Goal: Task Accomplishment & Management: Manage account settings

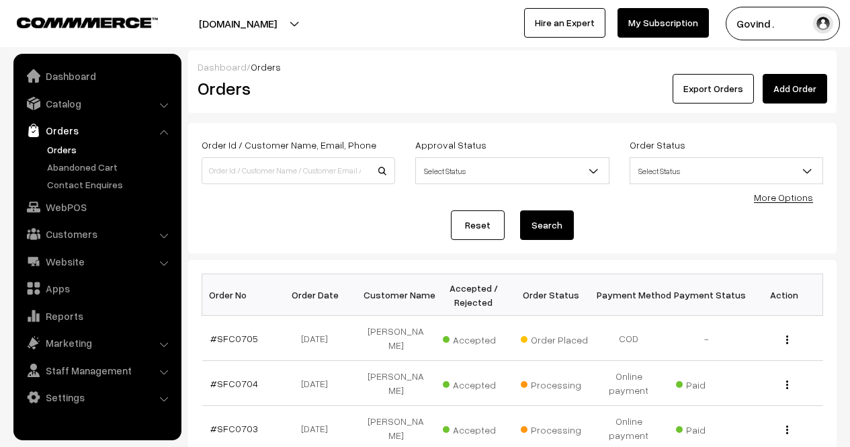
scroll to position [119, 0]
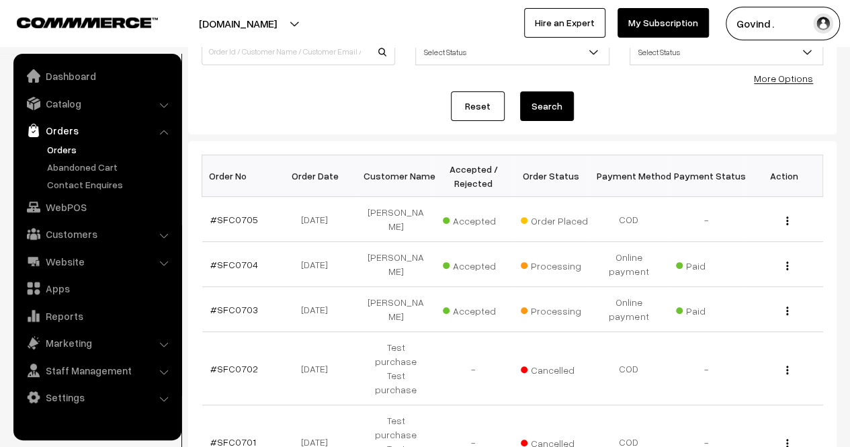
click at [790, 217] on div "View" at bounding box center [784, 219] width 62 height 14
click at [784, 217] on div "View" at bounding box center [784, 219] width 62 height 14
click at [787, 216] on img "button" at bounding box center [787, 220] width 2 height 9
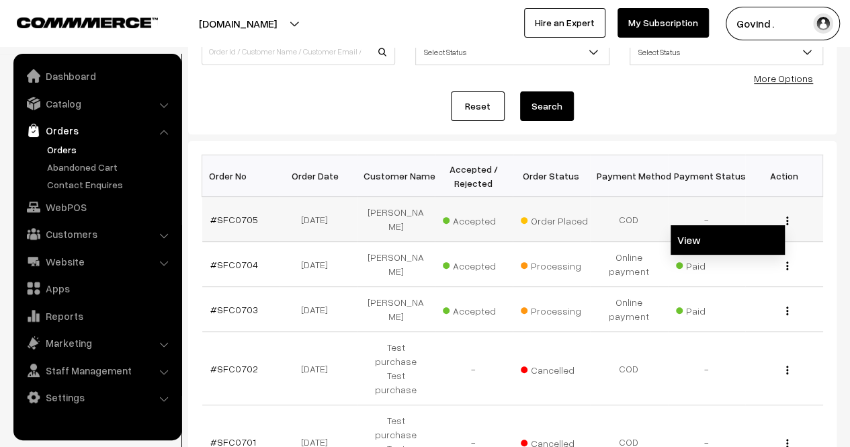
click at [707, 234] on link "View" at bounding box center [727, 240] width 114 height 30
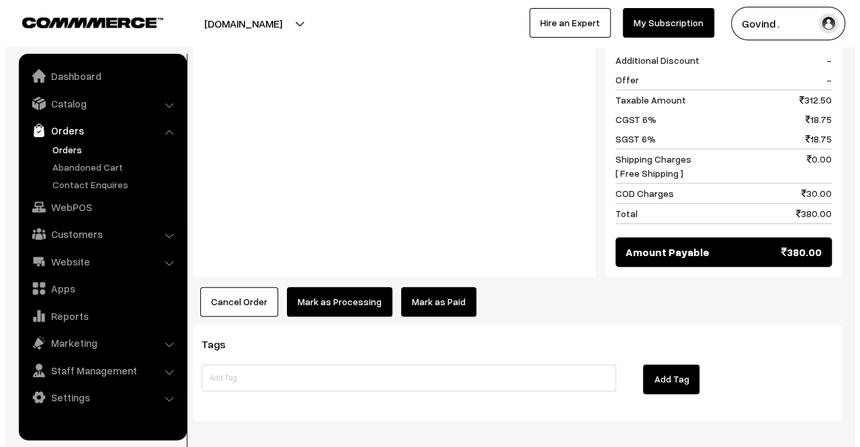
scroll to position [637, 0]
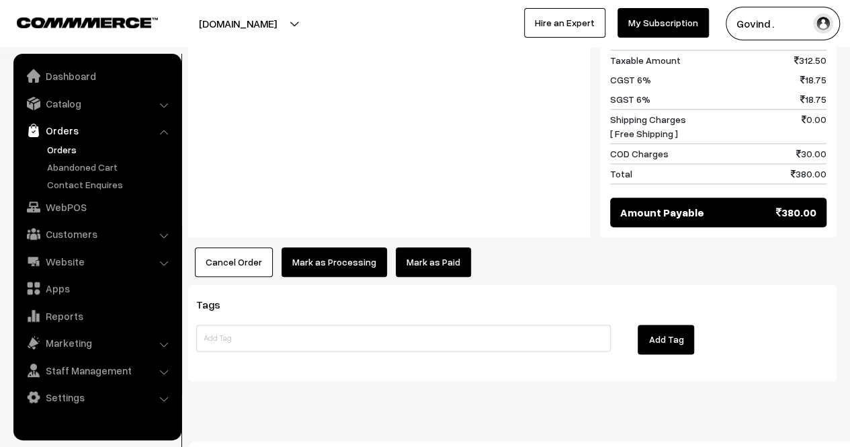
click at [338, 249] on button "Mark as Processing" at bounding box center [333, 262] width 105 height 30
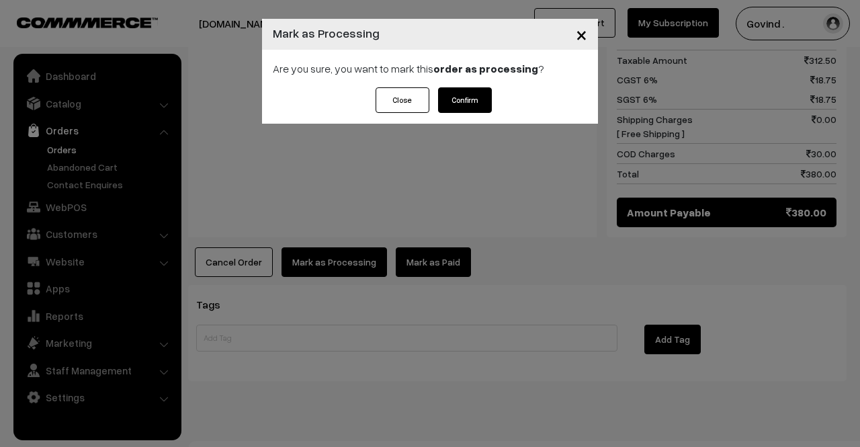
click at [471, 99] on button "Confirm" at bounding box center [465, 100] width 54 height 26
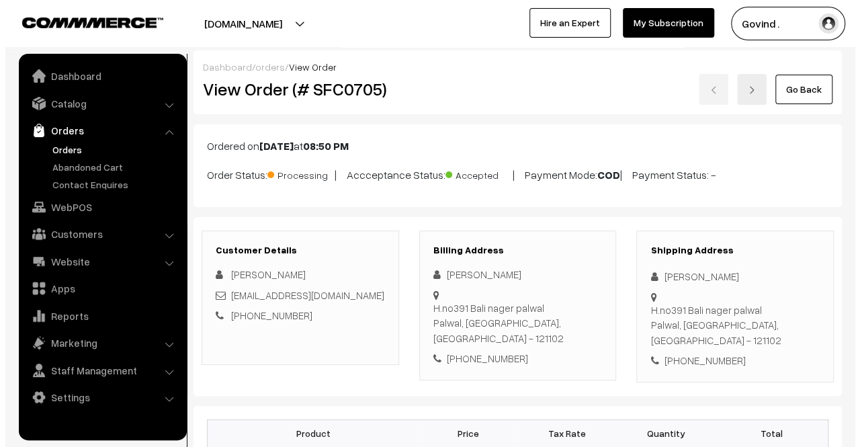
scroll to position [505, 0]
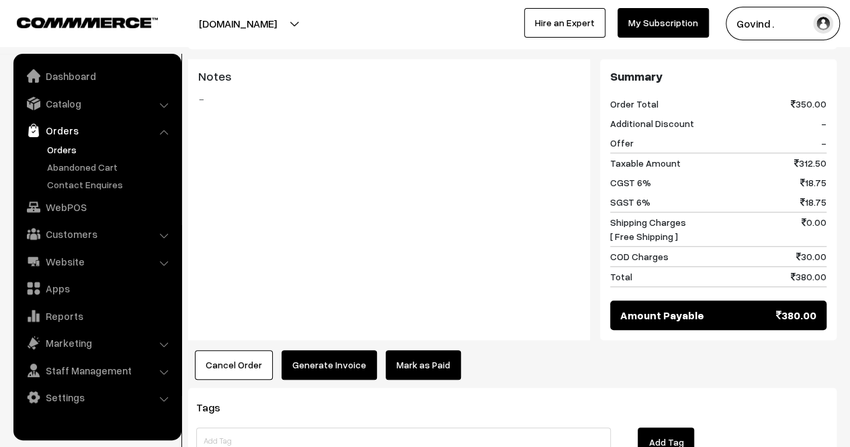
click at [300, 356] on button "Generate Invoice" at bounding box center [328, 365] width 95 height 30
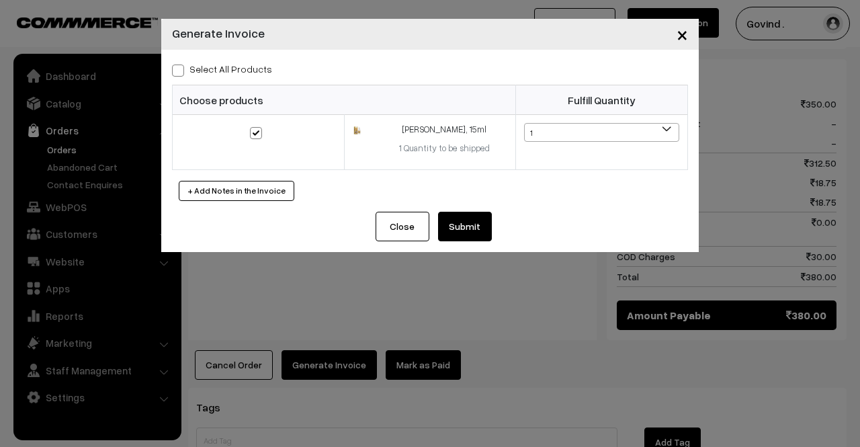
click at [179, 75] on span at bounding box center [178, 70] width 12 height 12
click at [179, 73] on input "Select All Products" at bounding box center [176, 68] width 9 height 9
checkbox input "true"
click at [471, 225] on button "Submit" at bounding box center [465, 227] width 54 height 30
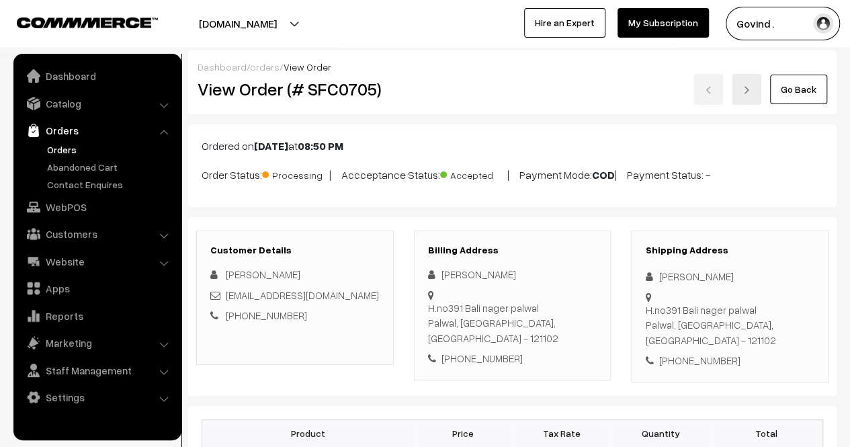
drag, startPoint x: 859, startPoint y: 245, endPoint x: 859, endPoint y: 54, distance: 190.7
click at [849, 54] on html "Thank you for showing interest. Our team will call you shortly. Close [DOMAIN_N…" at bounding box center [425, 223] width 850 height 447
click at [805, 96] on link "Go Back" at bounding box center [798, 90] width 57 height 30
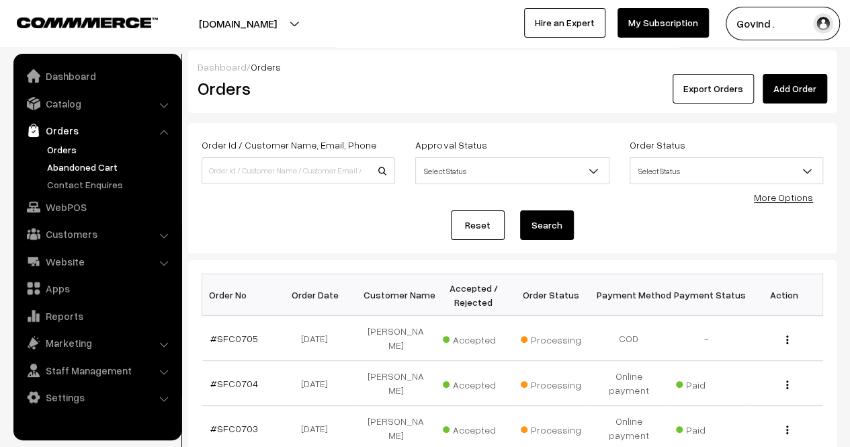
click at [88, 166] on link "Abandoned Cart" at bounding box center [110, 167] width 133 height 14
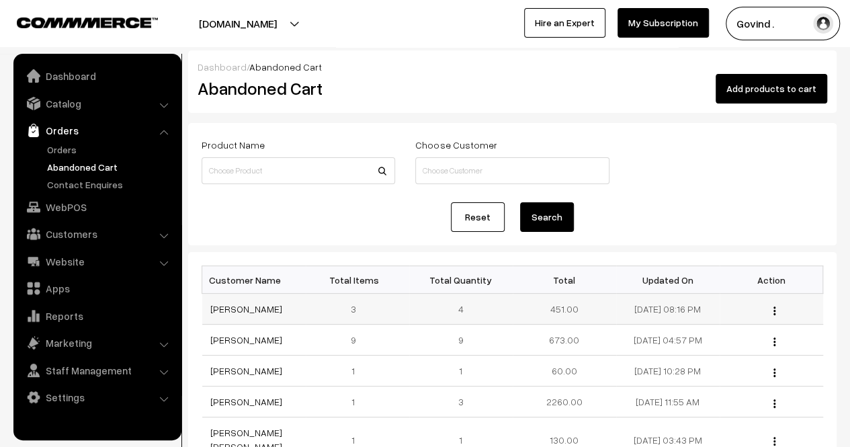
click at [773, 315] on img "button" at bounding box center [774, 310] width 2 height 9
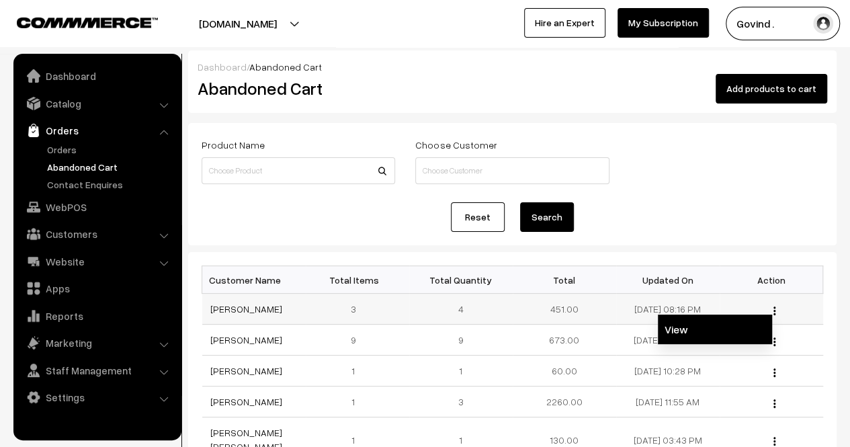
click at [711, 335] on link "View" at bounding box center [714, 329] width 114 height 30
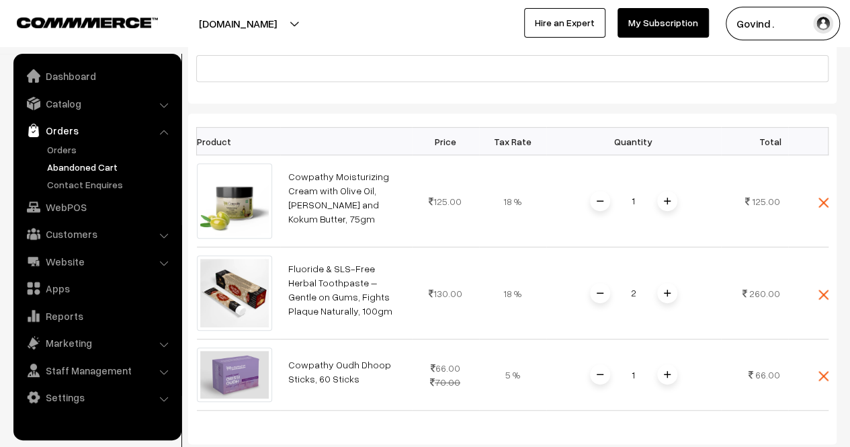
scroll to position [236, 0]
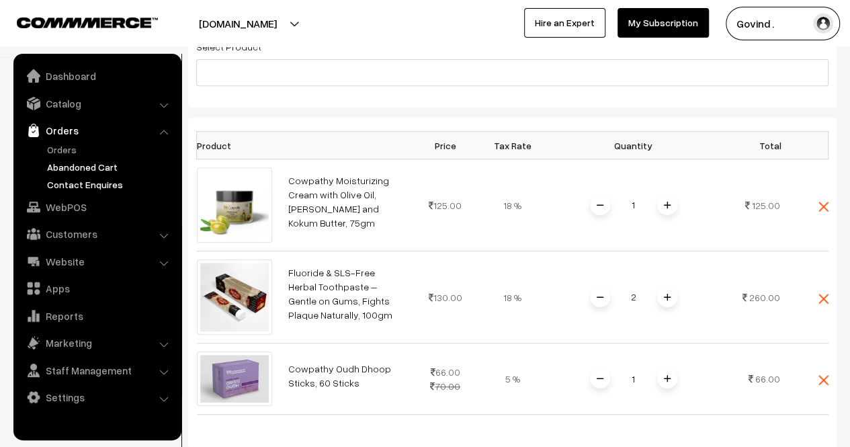
click at [82, 183] on link "Contact Enquires" at bounding box center [110, 184] width 133 height 14
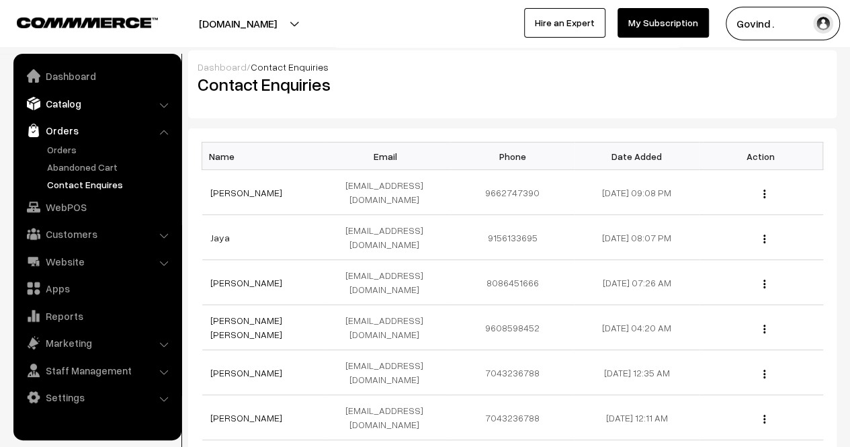
click at [63, 106] on link "Catalog" at bounding box center [97, 103] width 160 height 24
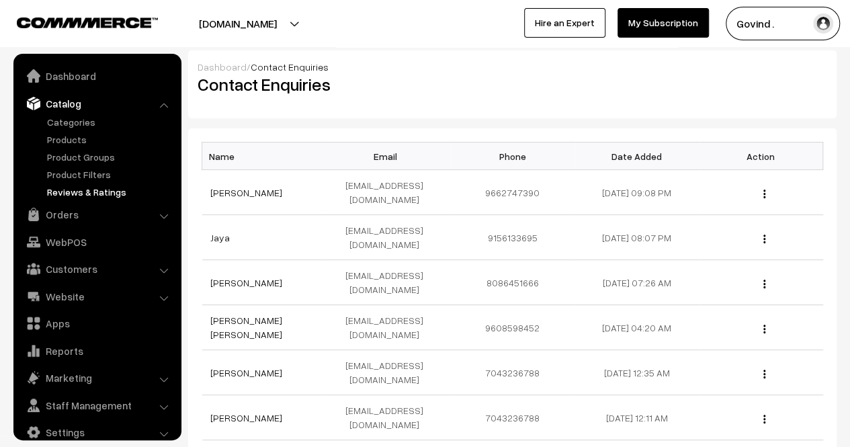
click at [84, 190] on link "Reviews & Ratings" at bounding box center [110, 192] width 133 height 14
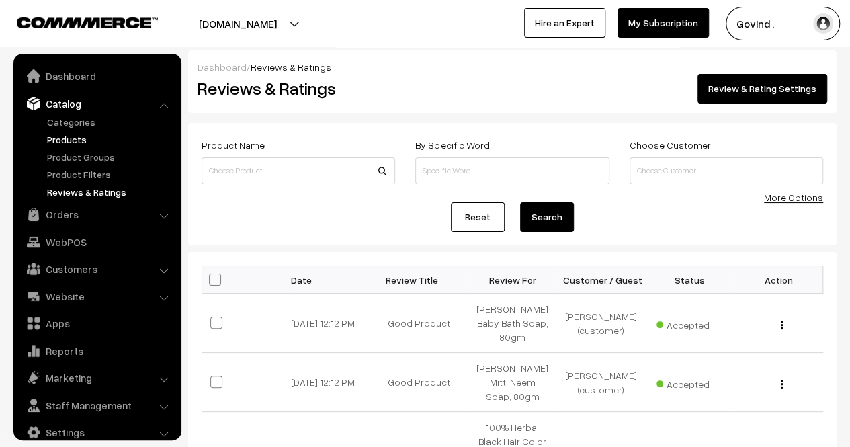
scroll to position [17, 0]
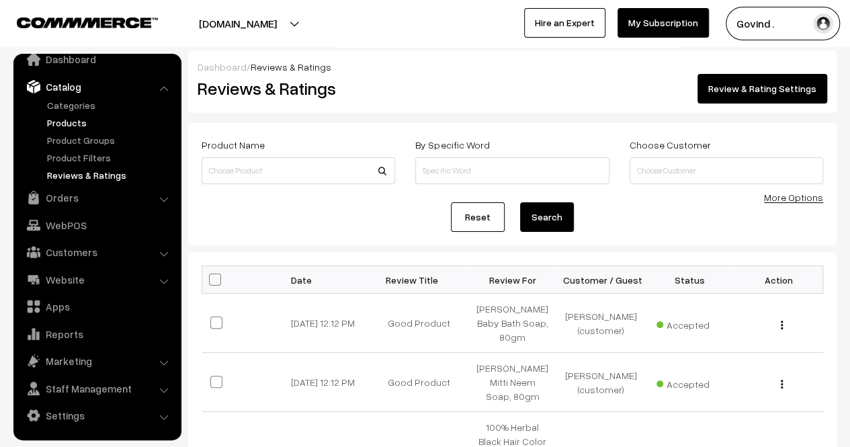
click at [74, 124] on link "Products" at bounding box center [110, 123] width 133 height 14
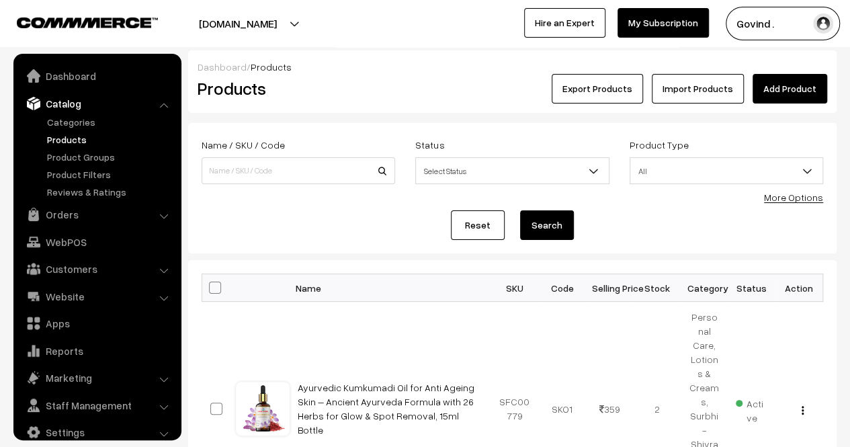
scroll to position [17, 0]
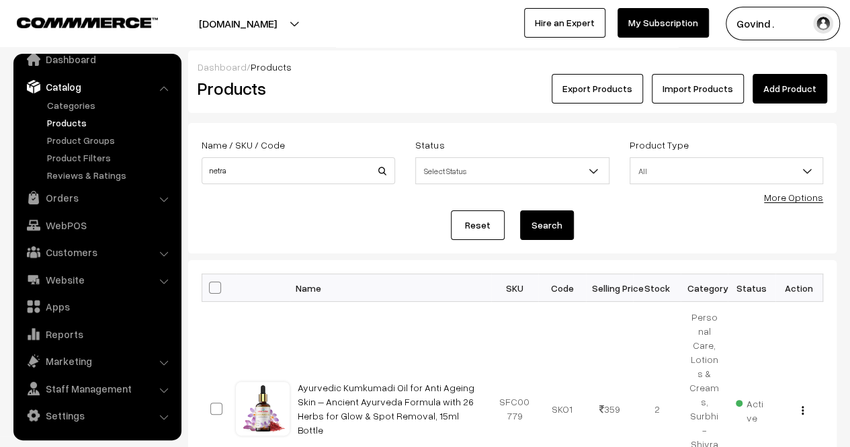
type input "netra"
click at [520, 210] on button "Search" at bounding box center [547, 225] width 54 height 30
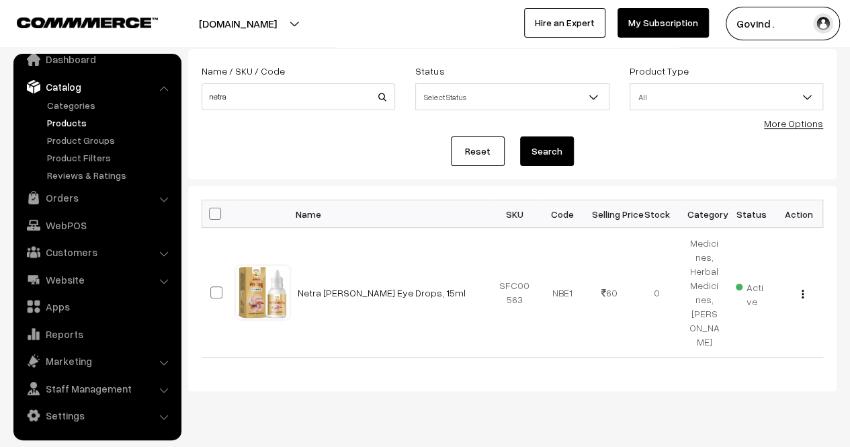
scroll to position [87, 0]
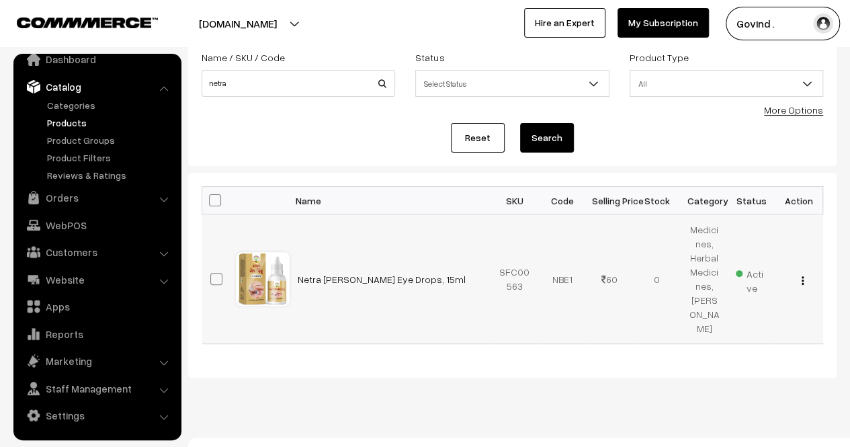
click at [802, 285] on img "button" at bounding box center [802, 280] width 2 height 9
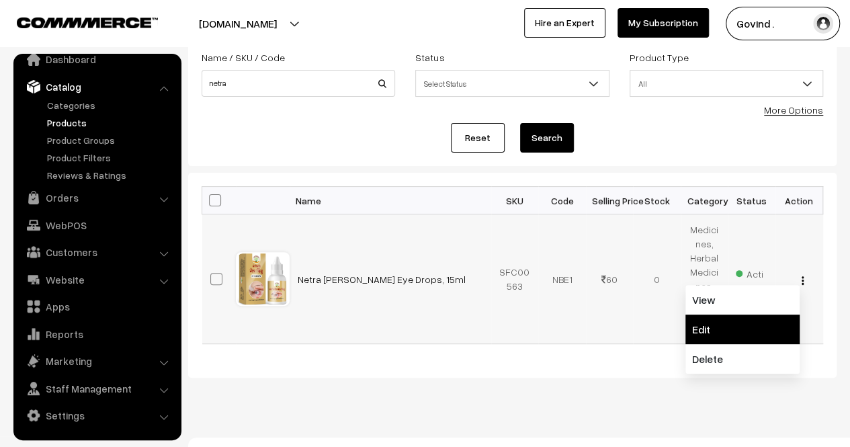
click at [723, 334] on link "Edit" at bounding box center [742, 329] width 114 height 30
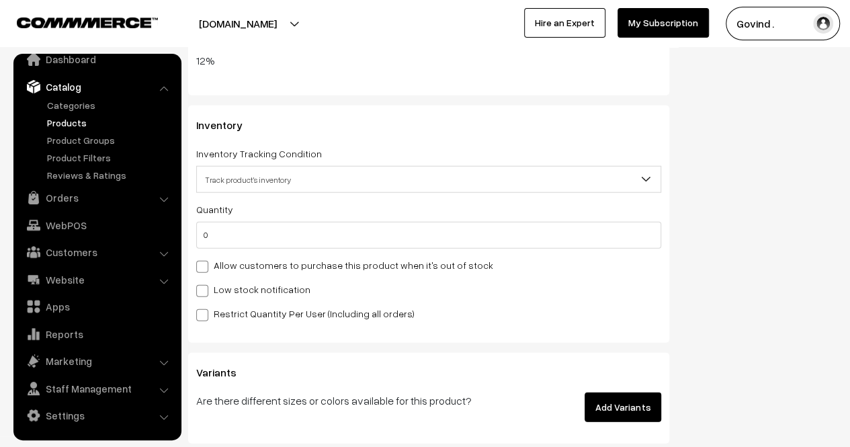
scroll to position [1613, 0]
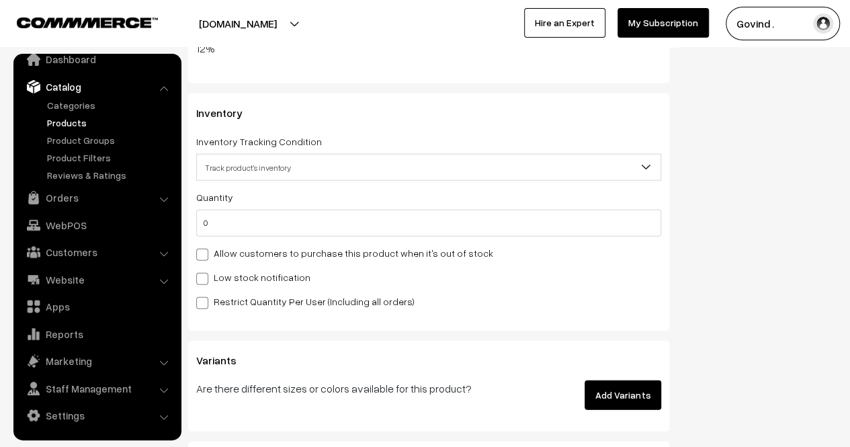
drag, startPoint x: 856, startPoint y: 56, endPoint x: 859, endPoint y: 300, distance: 243.8
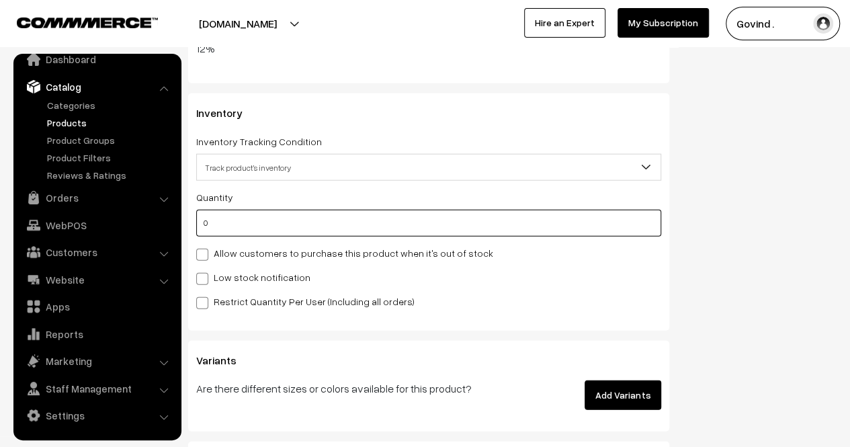
click at [569, 218] on input "0" at bounding box center [428, 223] width 465 height 27
type input "3"
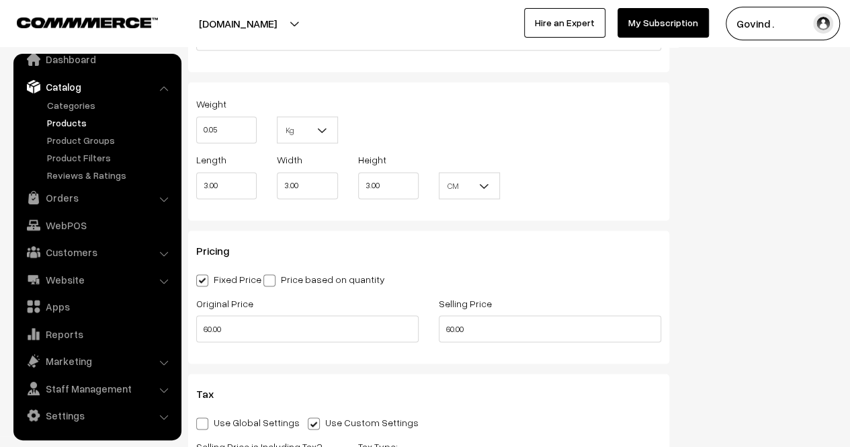
scroll to position [1040, 0]
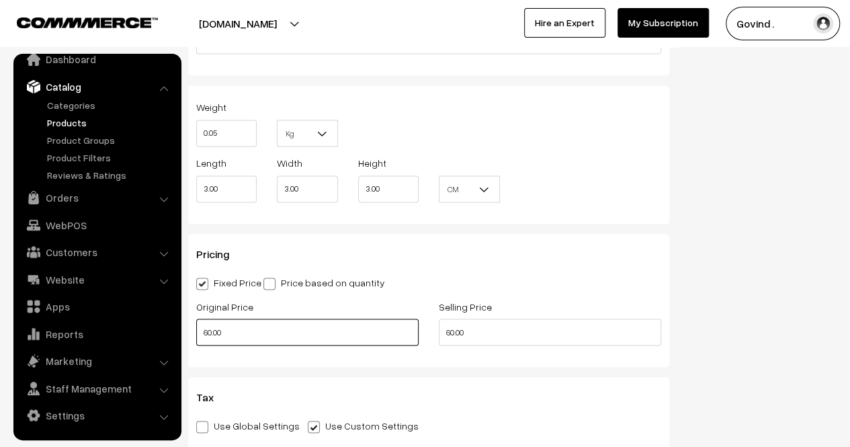
click at [321, 322] on input "60.00" at bounding box center [307, 331] width 222 height 27
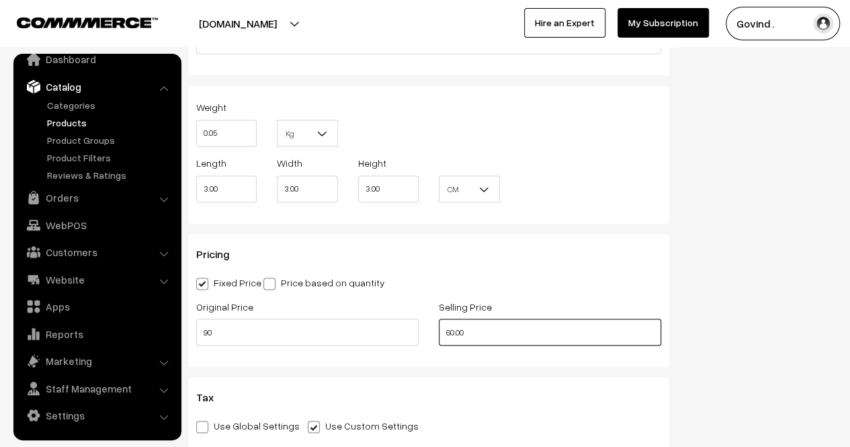
type input "90.00"
click at [764, 353] on div "Status Active Inactive Active Publish Date Product Type -- Select -- -- Select …" at bounding box center [762, 100] width 167 height 2031
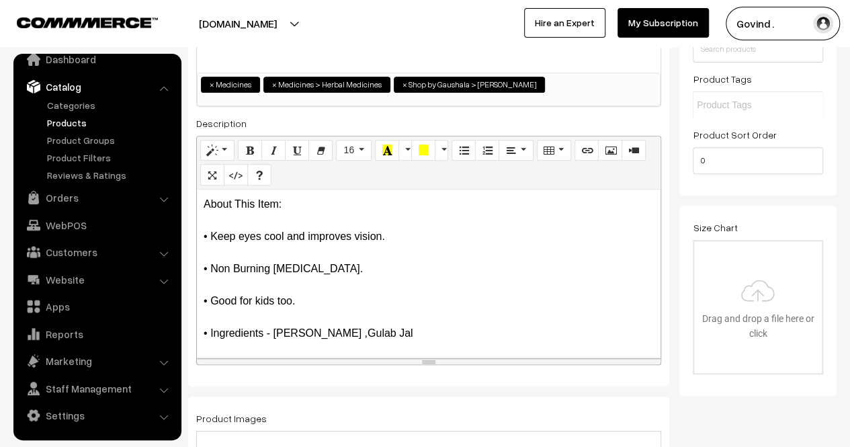
scroll to position [0, 0]
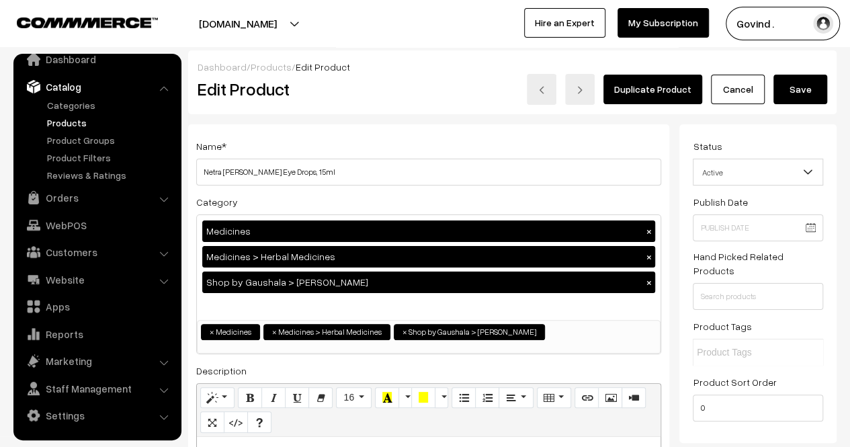
click at [794, 79] on button "Save" at bounding box center [800, 90] width 54 height 30
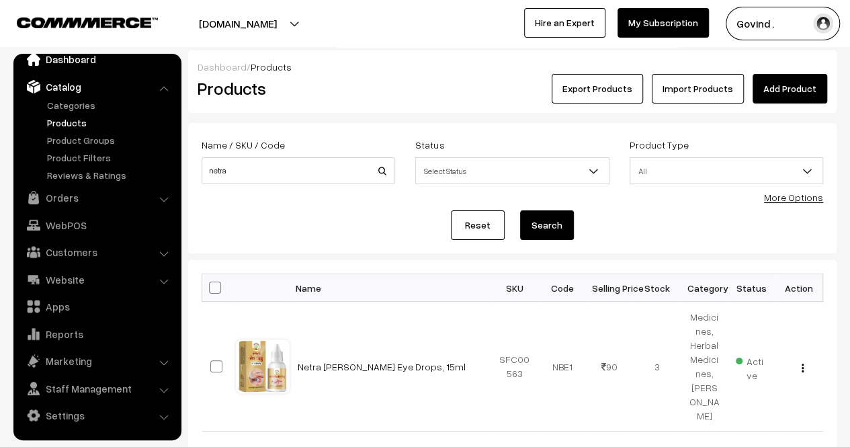
click at [77, 57] on link "Dashboard" at bounding box center [97, 59] width 160 height 24
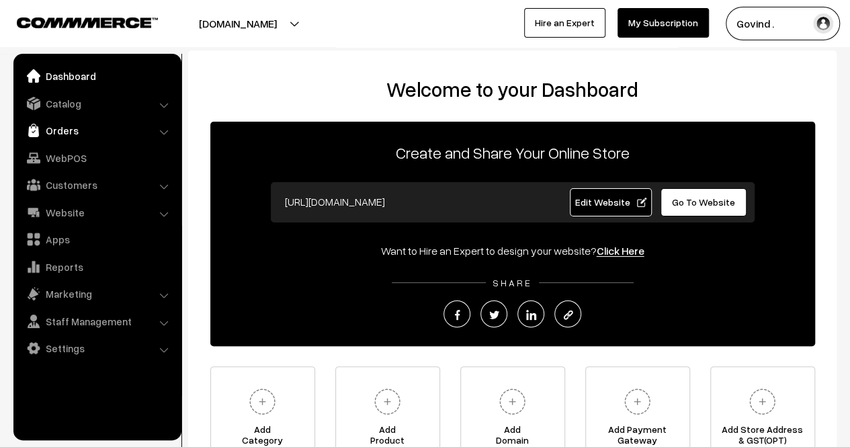
click at [77, 126] on link "Orders" at bounding box center [97, 130] width 160 height 24
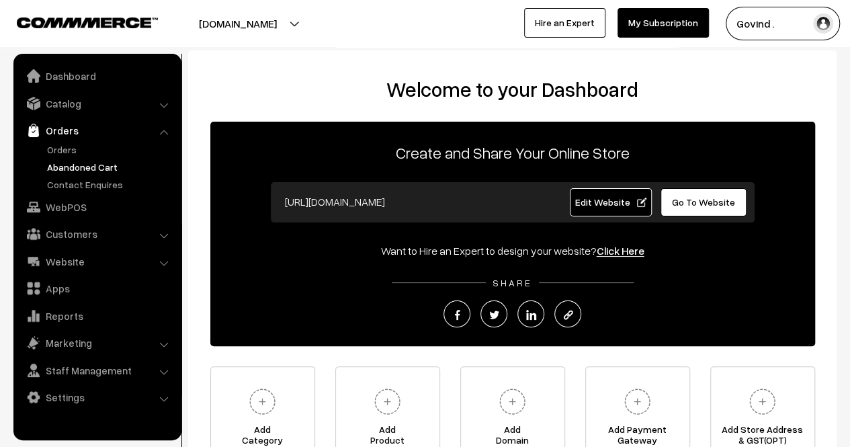
click at [90, 166] on link "Abandoned Cart" at bounding box center [110, 167] width 133 height 14
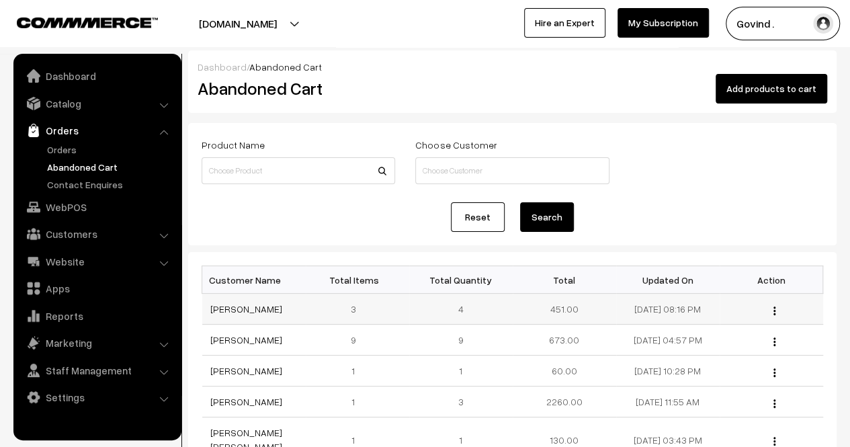
click at [773, 315] on img "button" at bounding box center [774, 310] width 2 height 9
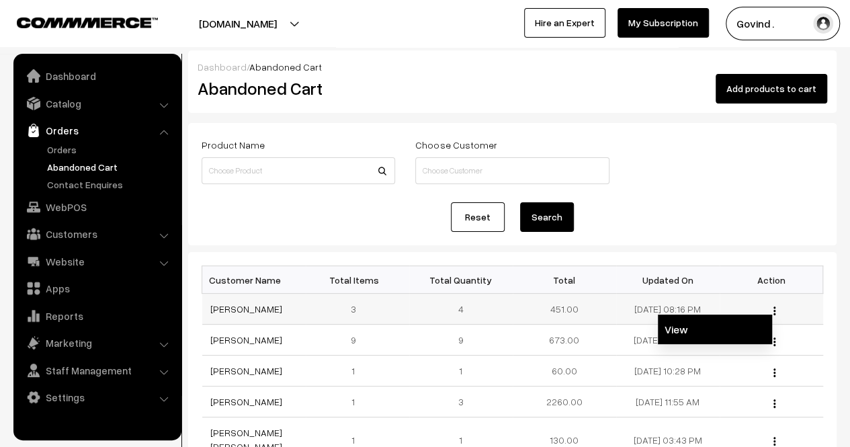
click at [697, 334] on link "View" at bounding box center [714, 329] width 114 height 30
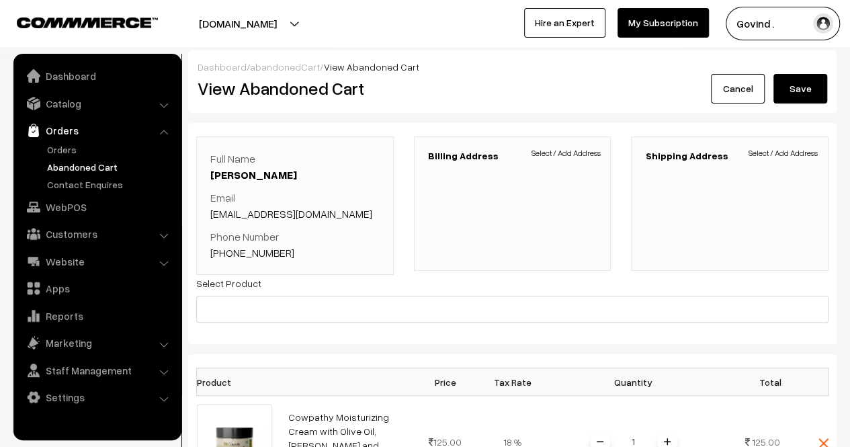
click at [732, 92] on link "Cancel" at bounding box center [738, 89] width 54 height 30
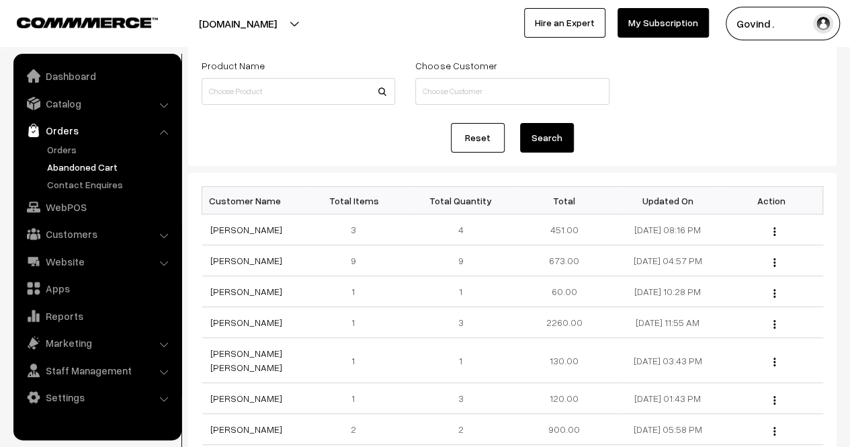
scroll to position [92, 0]
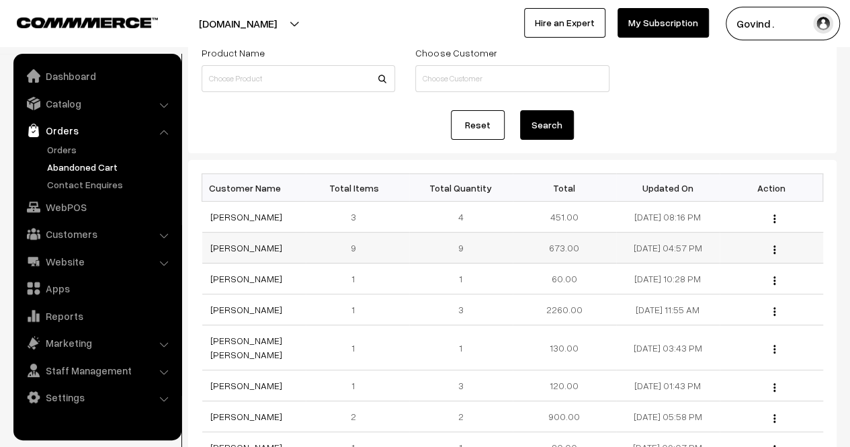
click at [773, 254] on img "button" at bounding box center [774, 249] width 2 height 9
click at [727, 277] on link "View" at bounding box center [714, 268] width 114 height 30
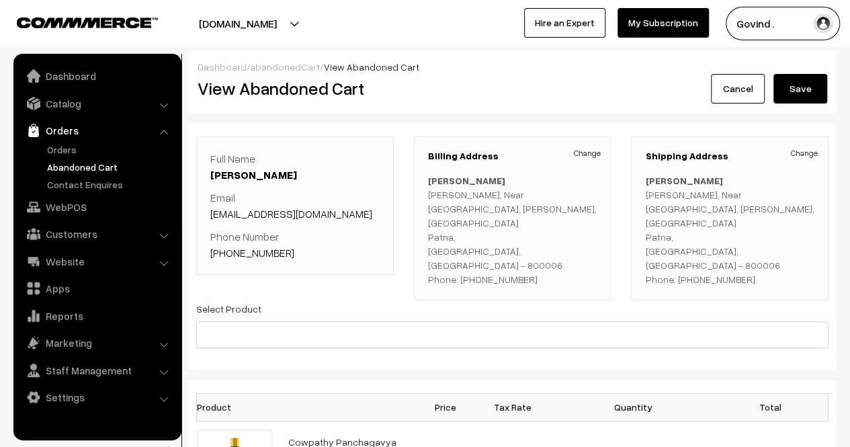
drag, startPoint x: 0, startPoint y: 0, endPoint x: 842, endPoint y: 48, distance: 843.5
click at [842, 48] on html "Thank you for showing interest. Our team will call you shortly. Close shopforco…" at bounding box center [425, 223] width 850 height 447
click at [719, 92] on link "Cancel" at bounding box center [738, 89] width 54 height 30
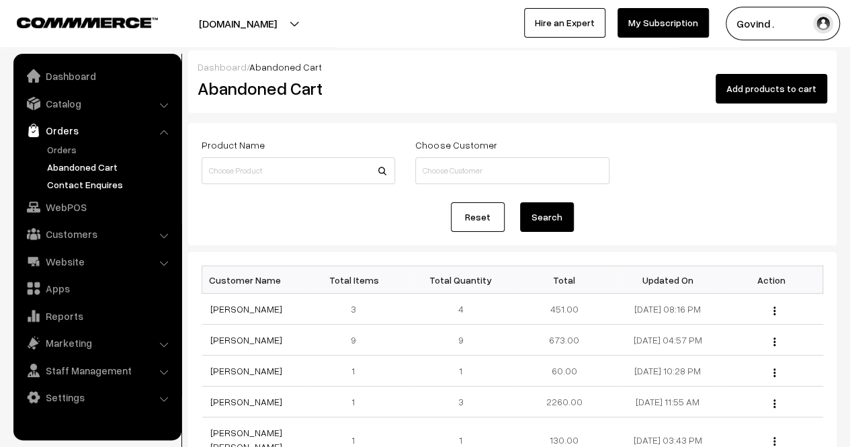
click at [83, 181] on link "Contact Enquires" at bounding box center [110, 184] width 133 height 14
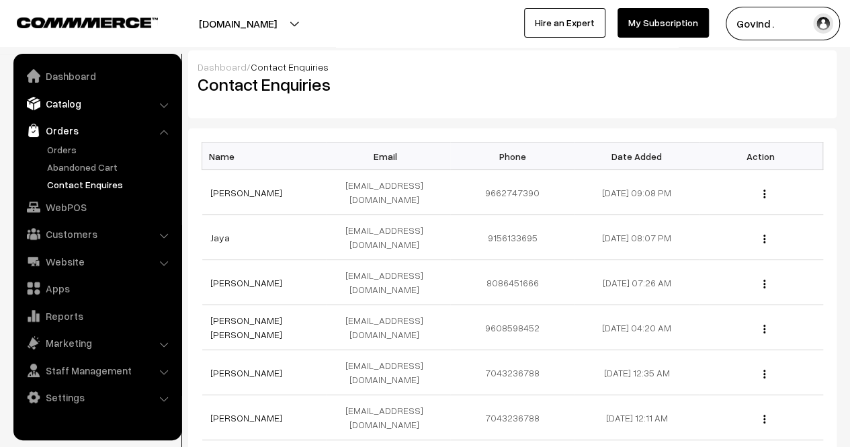
click at [81, 108] on link "Catalog" at bounding box center [97, 103] width 160 height 24
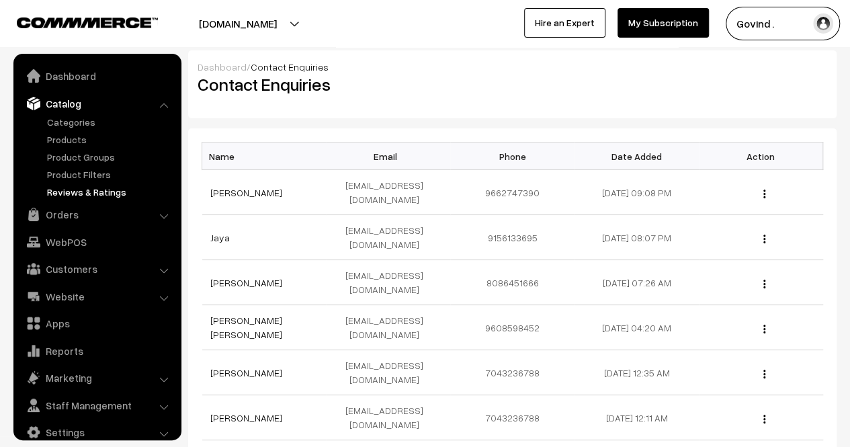
click at [77, 189] on link "Reviews & Ratings" at bounding box center [110, 192] width 133 height 14
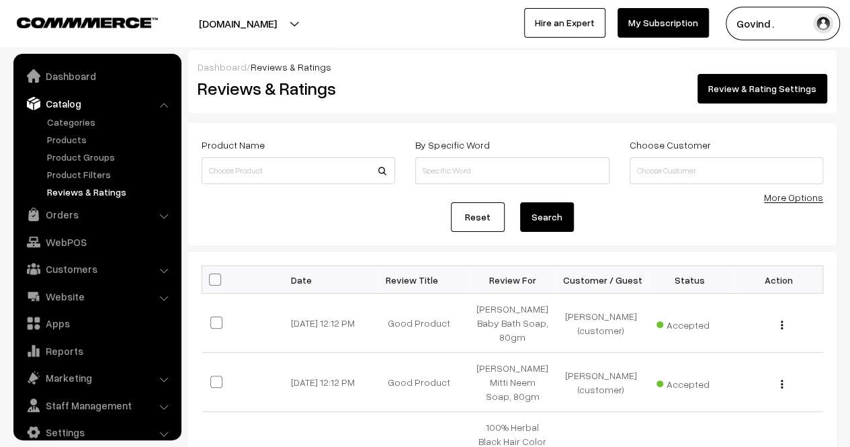
scroll to position [17, 0]
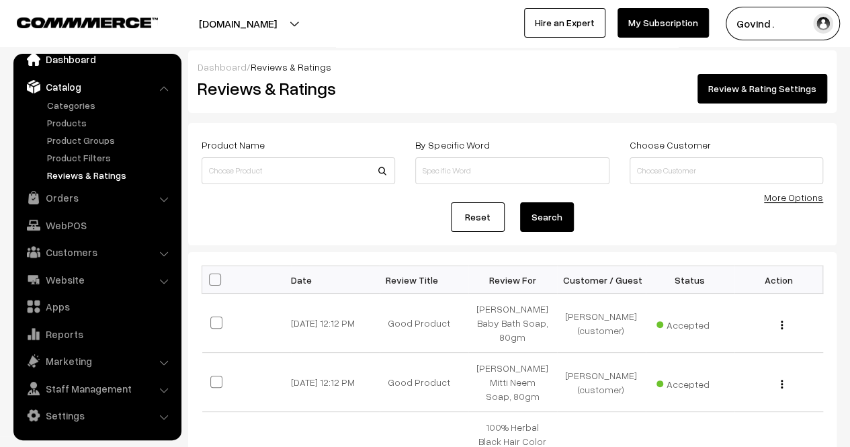
click at [58, 60] on link "Dashboard" at bounding box center [97, 59] width 160 height 24
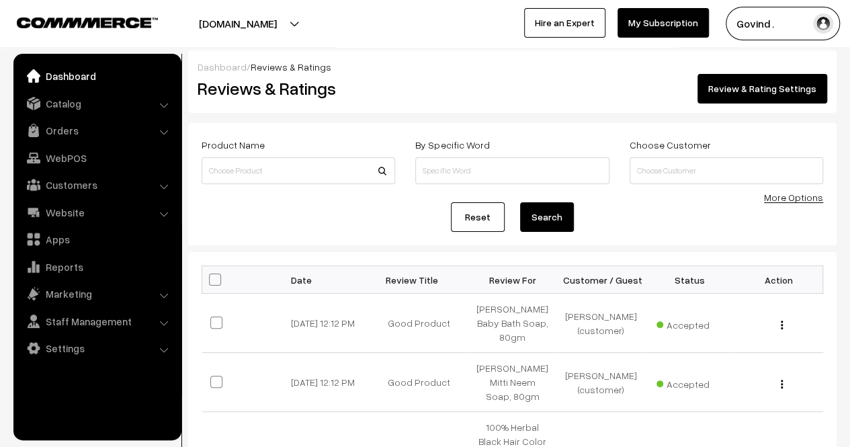
scroll to position [0, 0]
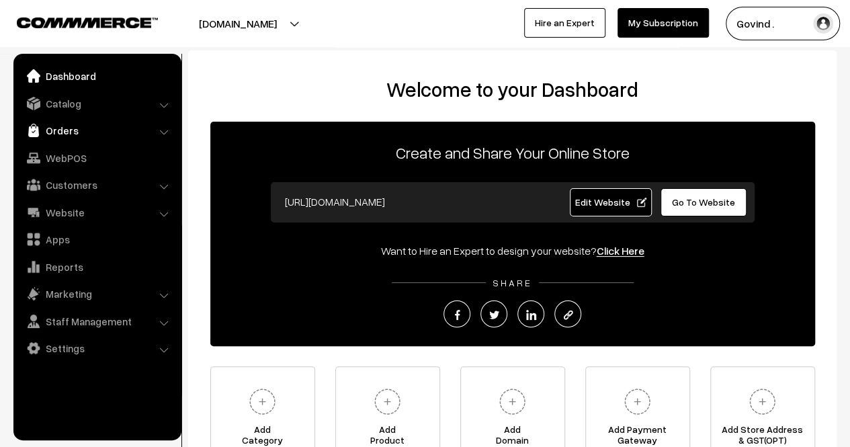
click at [69, 139] on link "Orders" at bounding box center [97, 130] width 160 height 24
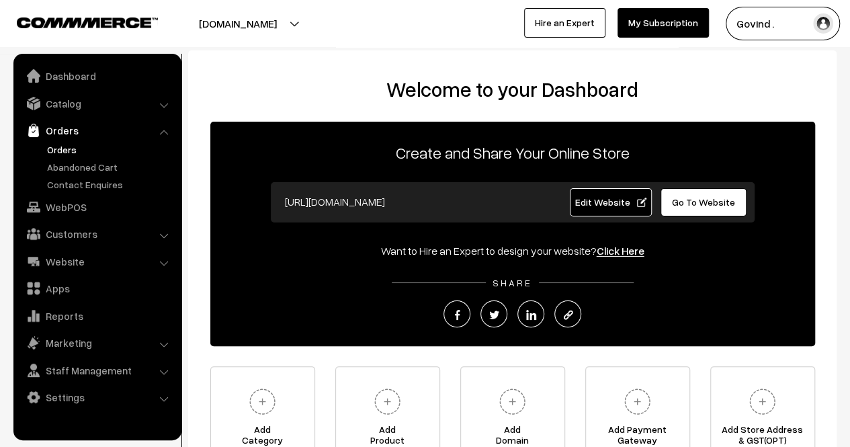
click at [72, 151] on link "Orders" at bounding box center [110, 149] width 133 height 14
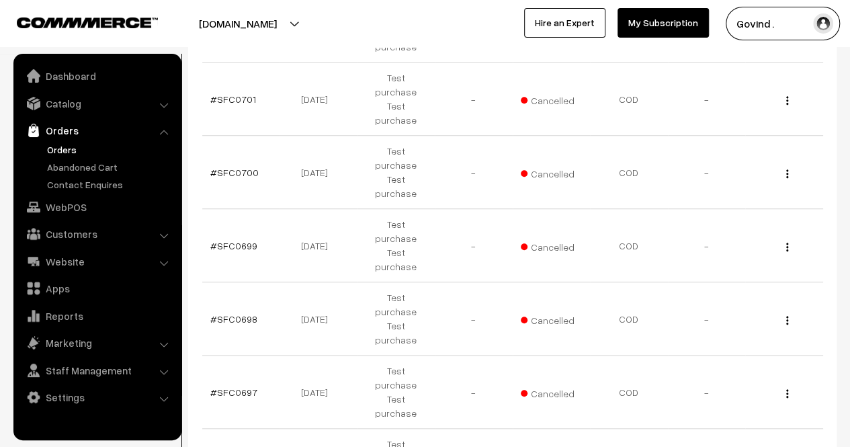
scroll to position [473, 0]
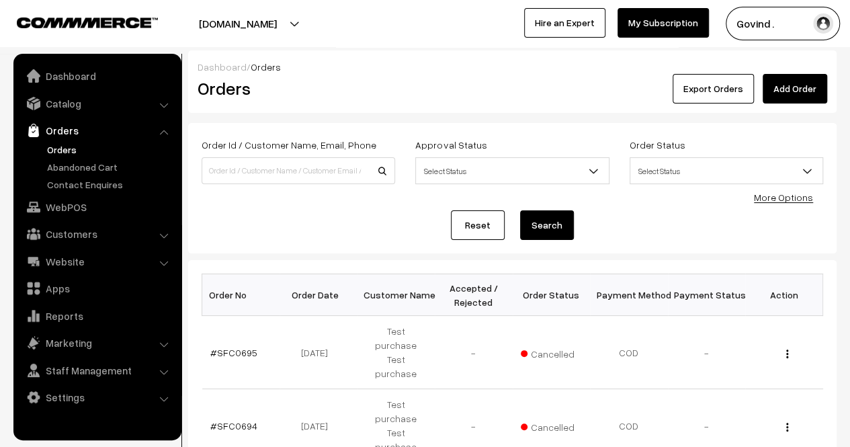
scroll to position [473, 0]
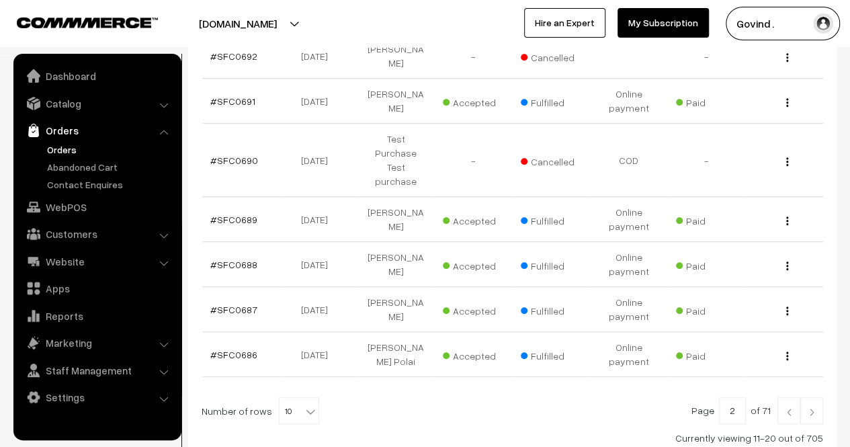
click at [790, 408] on img at bounding box center [788, 412] width 12 height 8
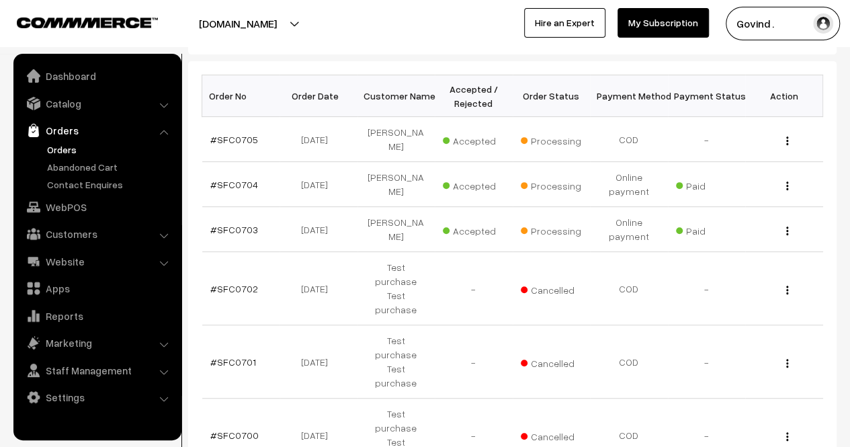
scroll to position [198, 0]
click at [787, 227] on img "button" at bounding box center [787, 231] width 2 height 9
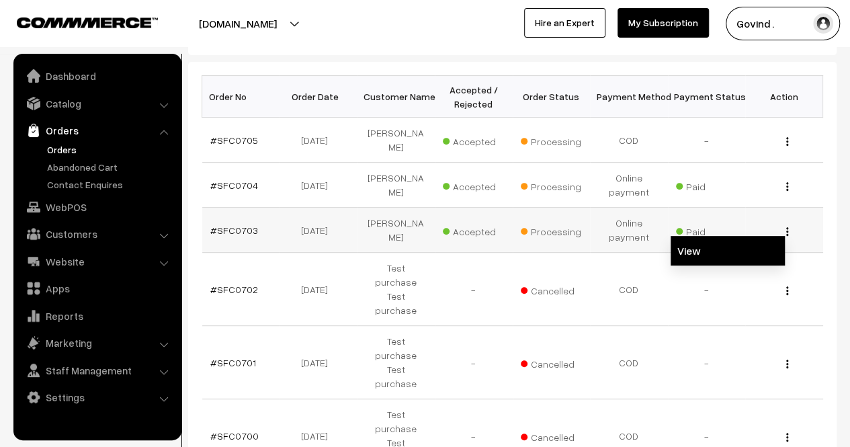
click at [731, 236] on link "View" at bounding box center [727, 251] width 114 height 30
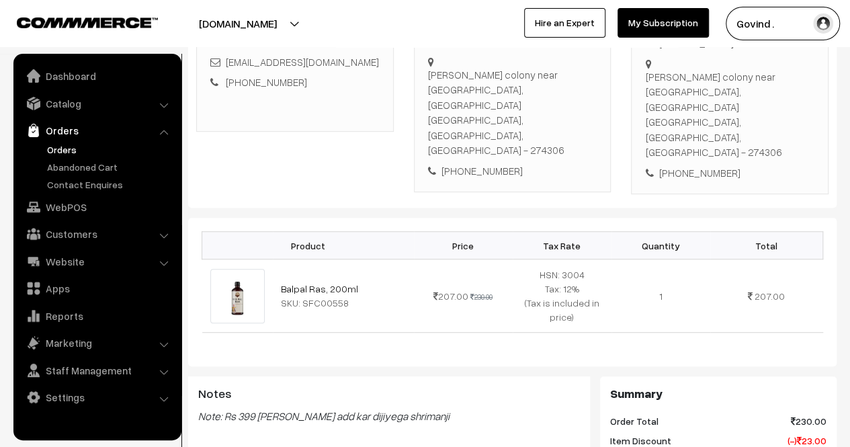
scroll to position [265, 0]
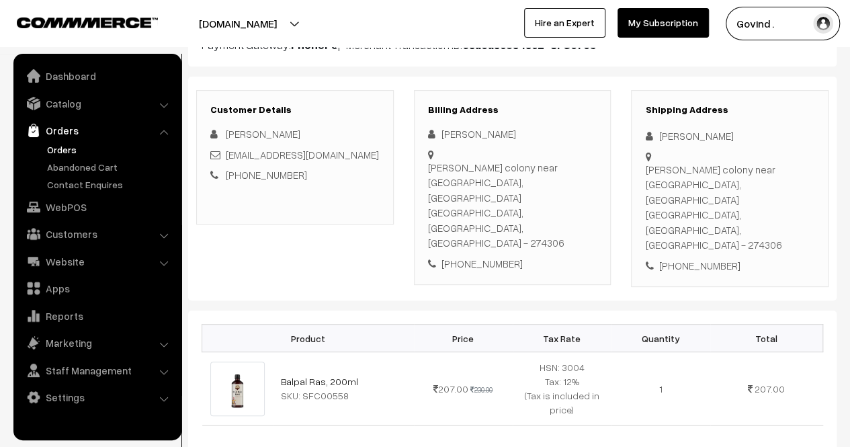
scroll to position [168, 0]
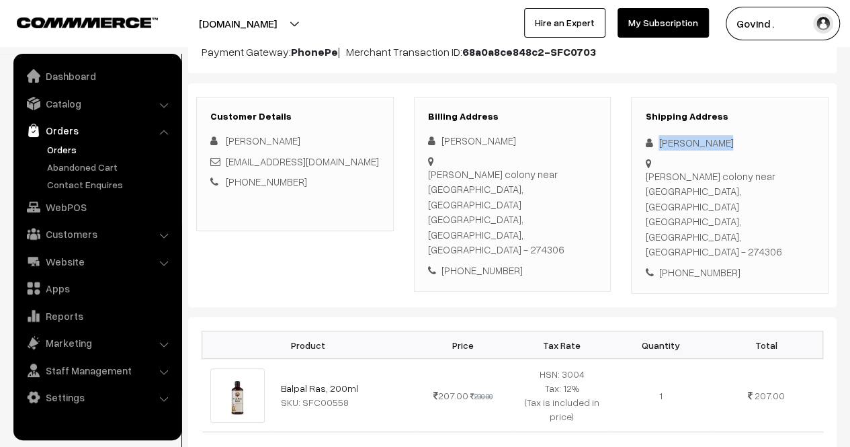
drag, startPoint x: 657, startPoint y: 143, endPoint x: 744, endPoint y: 147, distance: 87.4
click at [744, 147] on div "[PERSON_NAME]" at bounding box center [729, 142] width 169 height 15
copy div "[PERSON_NAME]"
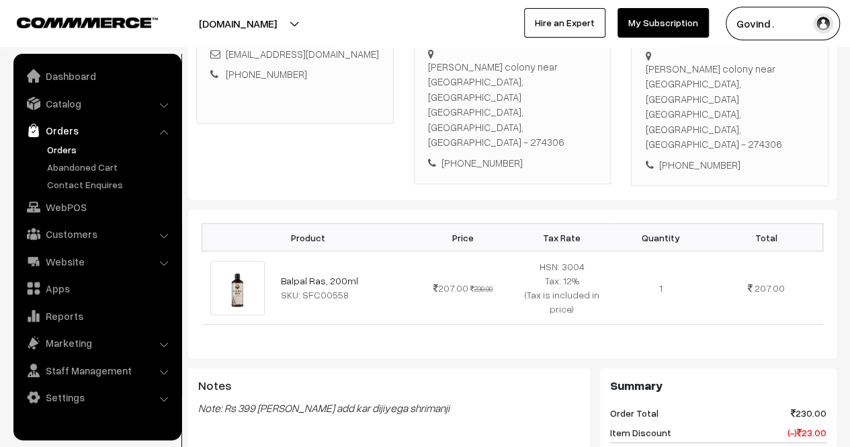
scroll to position [0, 0]
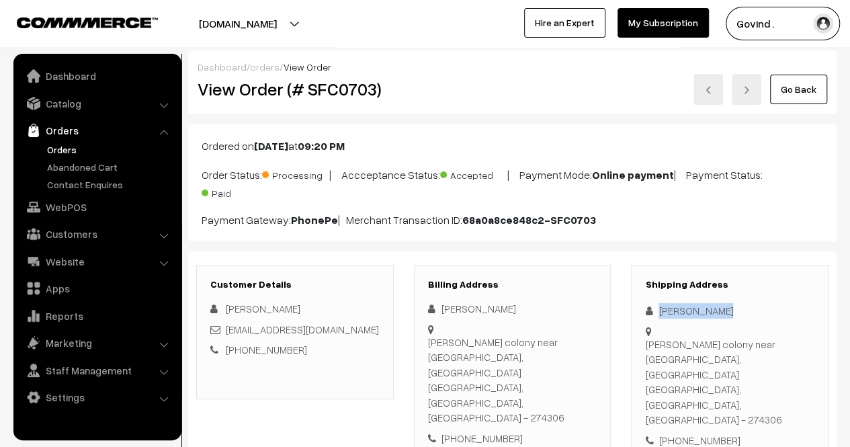
click at [807, 83] on link "Go Back" at bounding box center [798, 90] width 57 height 30
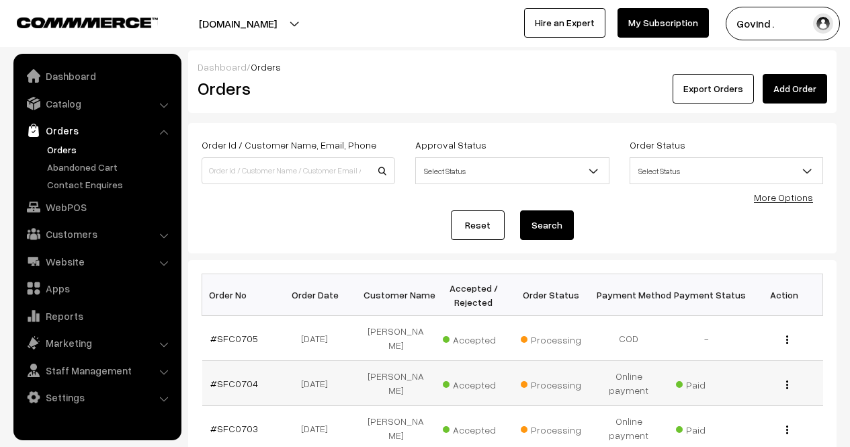
scroll to position [158, 0]
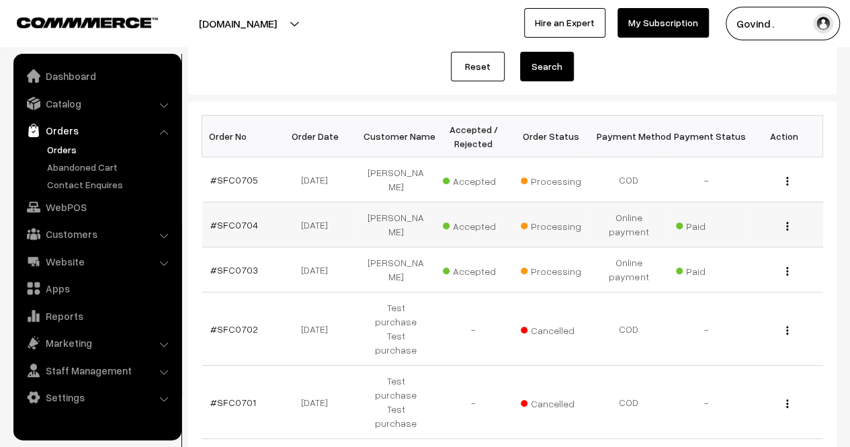
click at [787, 222] on img "button" at bounding box center [787, 226] width 2 height 9
click at [733, 234] on link "View" at bounding box center [727, 245] width 114 height 30
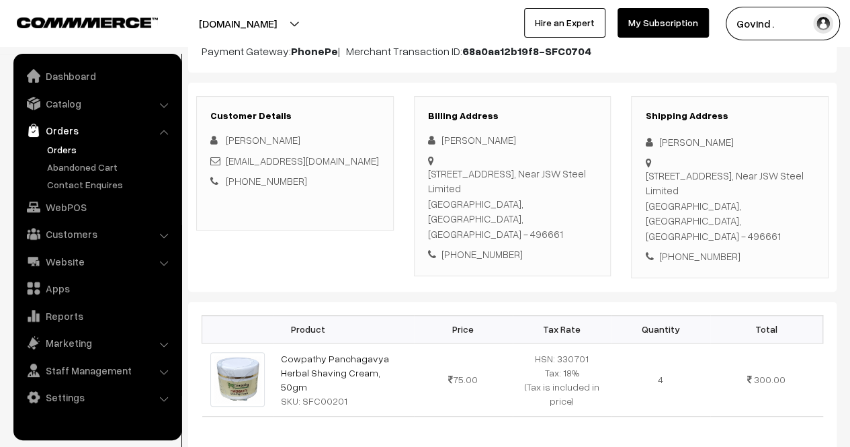
scroll to position [207, 0]
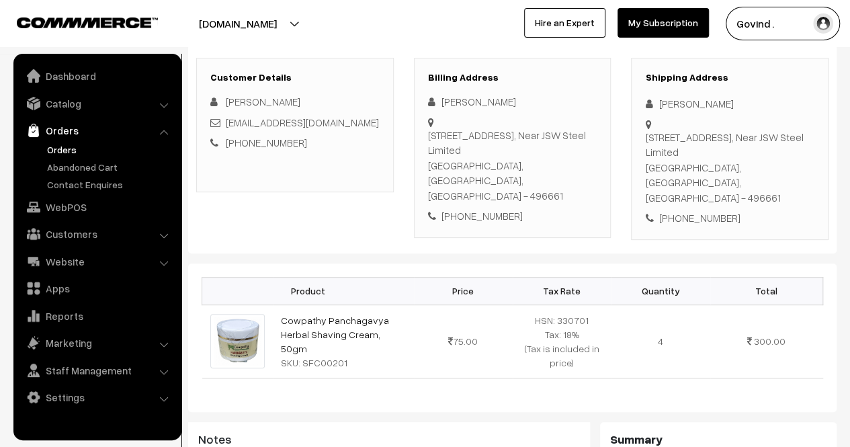
drag, startPoint x: 656, startPoint y: 96, endPoint x: 739, endPoint y: 104, distance: 83.0
click at [739, 104] on div "[PERSON_NAME]" at bounding box center [729, 103] width 169 height 15
copy div "[PERSON_NAME]"
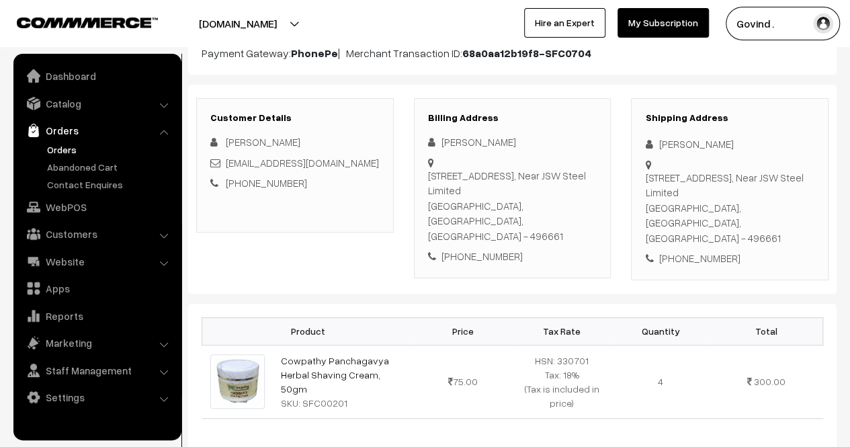
scroll to position [0, 0]
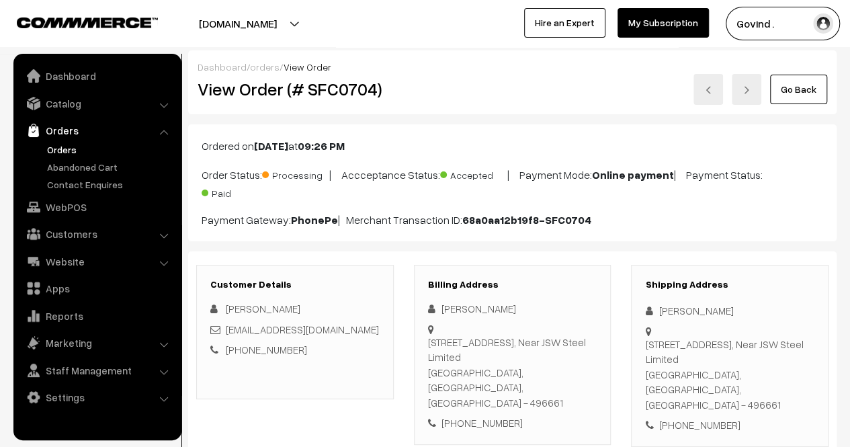
click at [803, 84] on link "Go Back" at bounding box center [798, 90] width 57 height 30
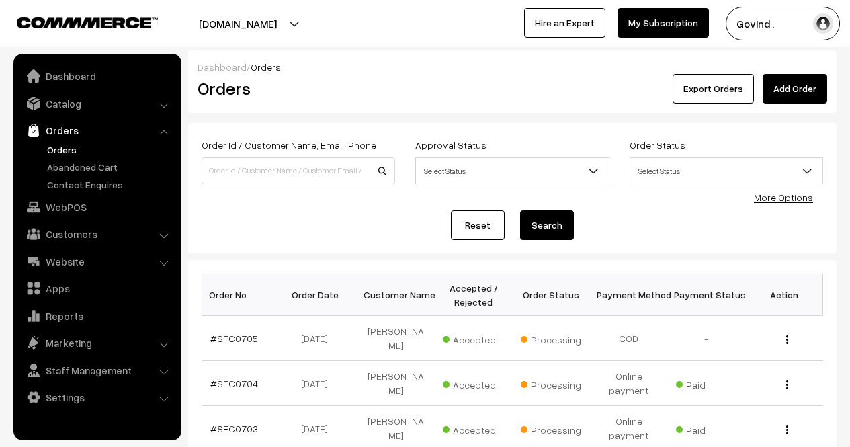
scroll to position [85, 0]
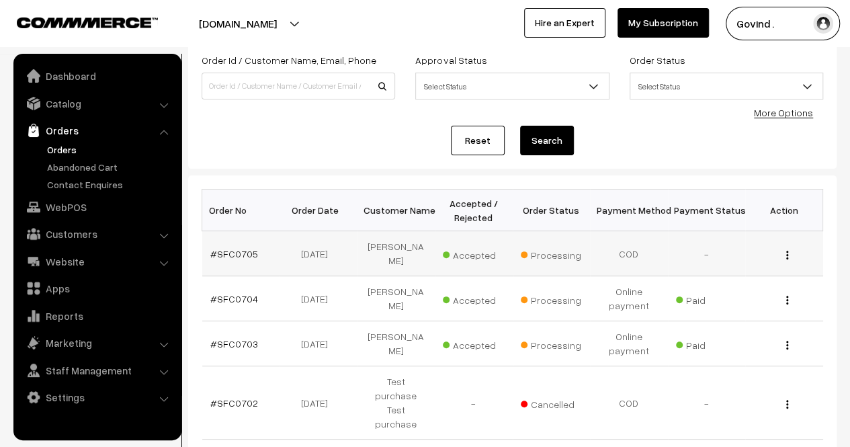
click at [787, 250] on img "button" at bounding box center [787, 254] width 2 height 9
click at [716, 269] on link "View" at bounding box center [727, 274] width 114 height 30
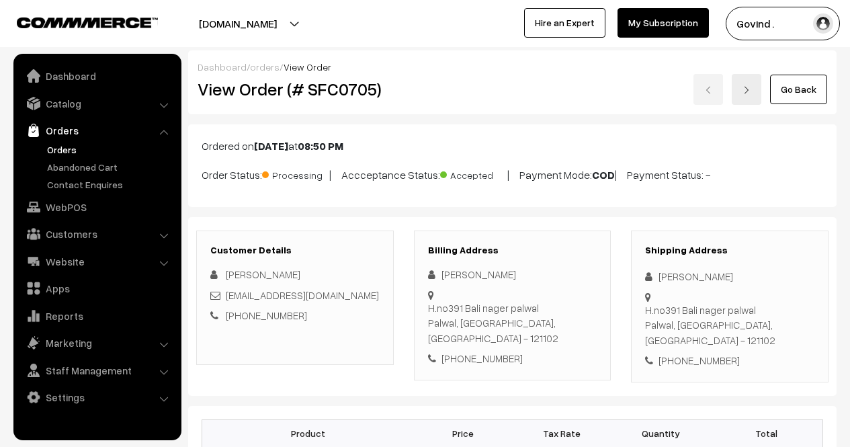
scroll to position [83, 0]
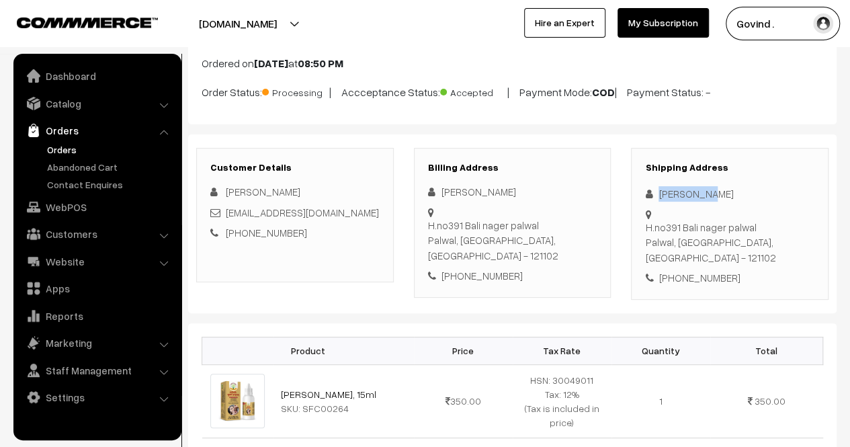
drag, startPoint x: 658, startPoint y: 185, endPoint x: 721, endPoint y: 189, distance: 62.5
click at [721, 189] on div "[PERSON_NAME]" at bounding box center [729, 193] width 169 height 15
copy div "[PERSON_NAME]"
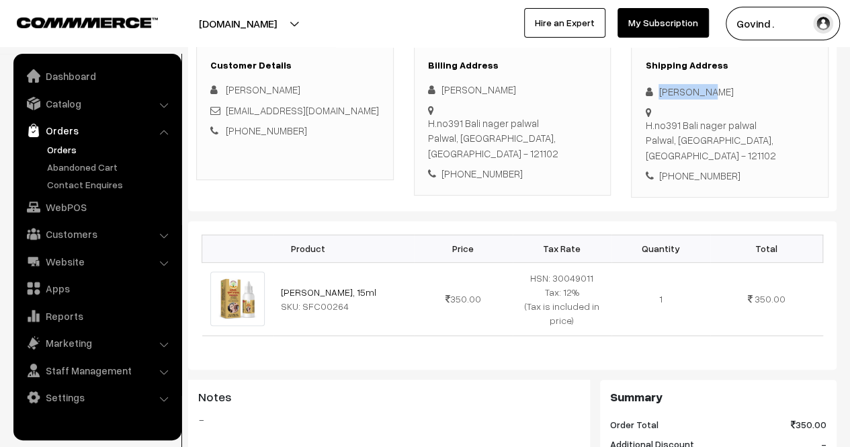
scroll to position [0, 0]
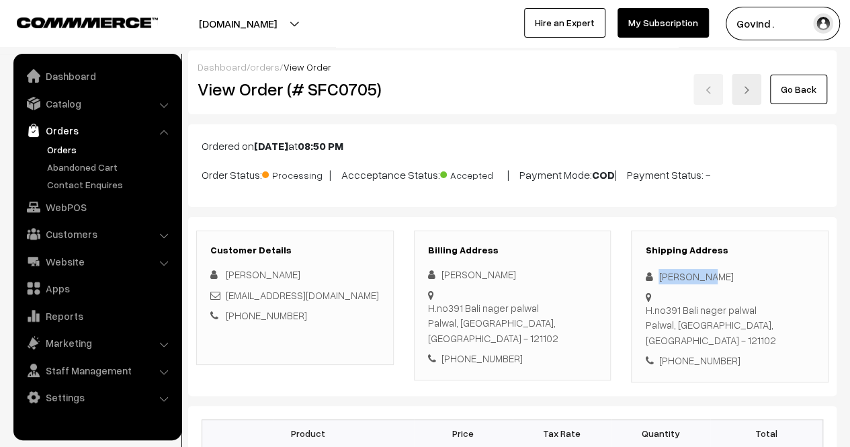
click at [798, 88] on link "Go Back" at bounding box center [798, 90] width 57 height 30
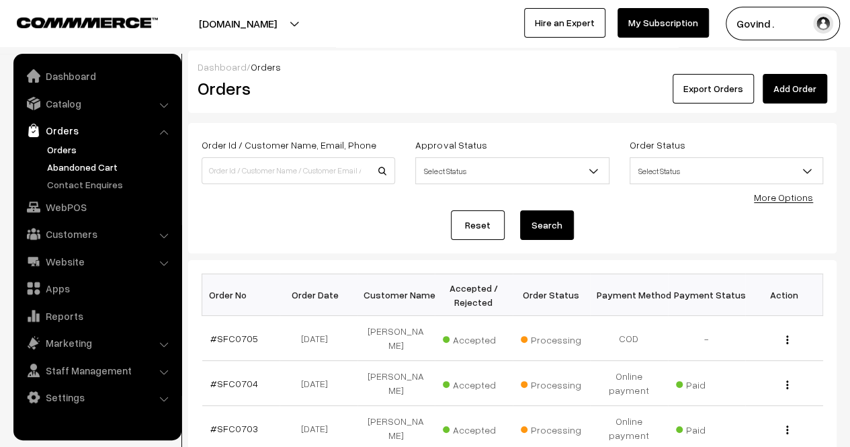
click at [74, 162] on link "Abandoned Cart" at bounding box center [110, 167] width 133 height 14
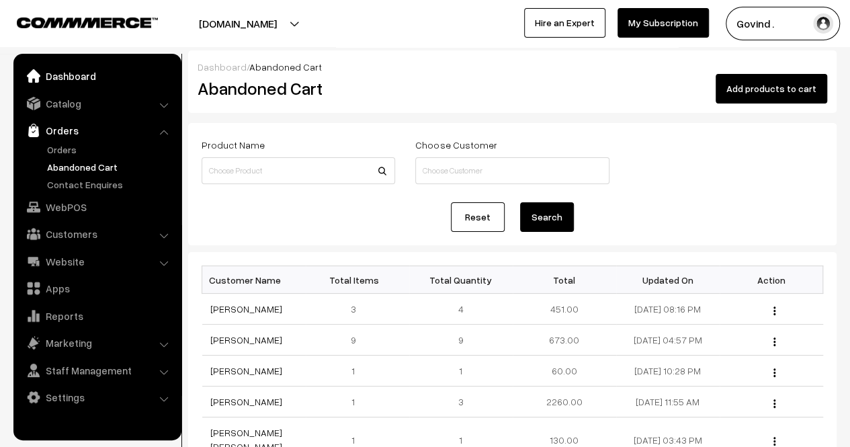
click at [71, 81] on link "Dashboard" at bounding box center [97, 76] width 160 height 24
